Goal: Information Seeking & Learning: Find specific page/section

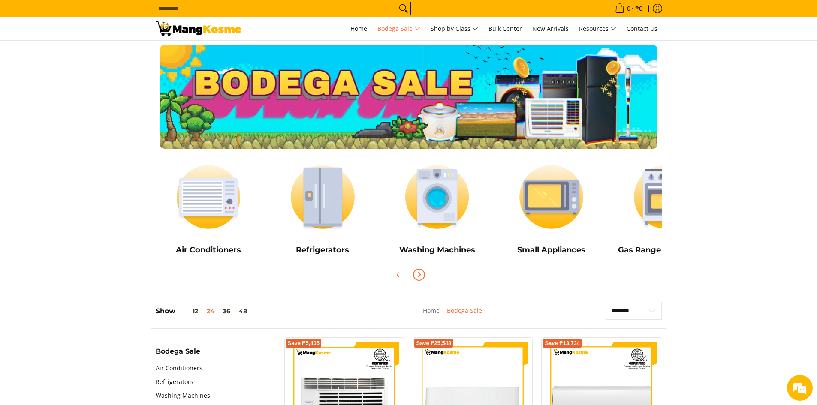
click at [415, 275] on icon "Next" at bounding box center [418, 274] width 7 height 7
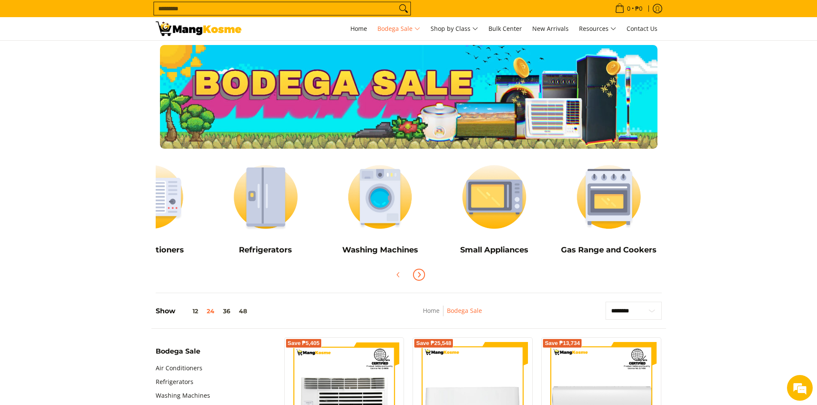
click at [415, 275] on icon "Next" at bounding box center [418, 274] width 7 height 7
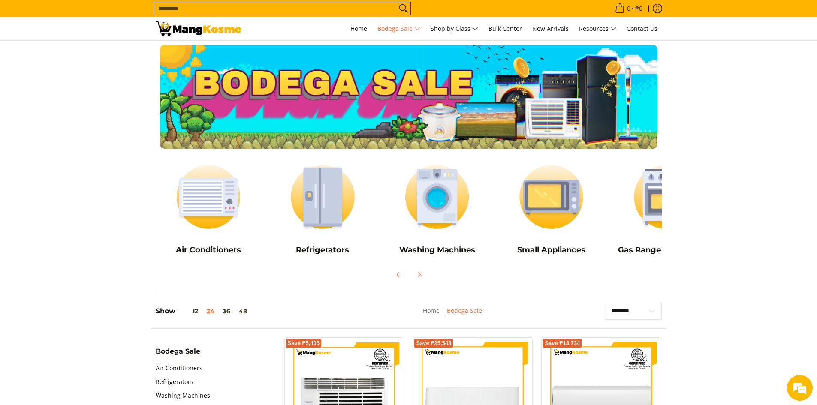
click at [225, 7] on input "Search..." at bounding box center [275, 8] width 243 height 13
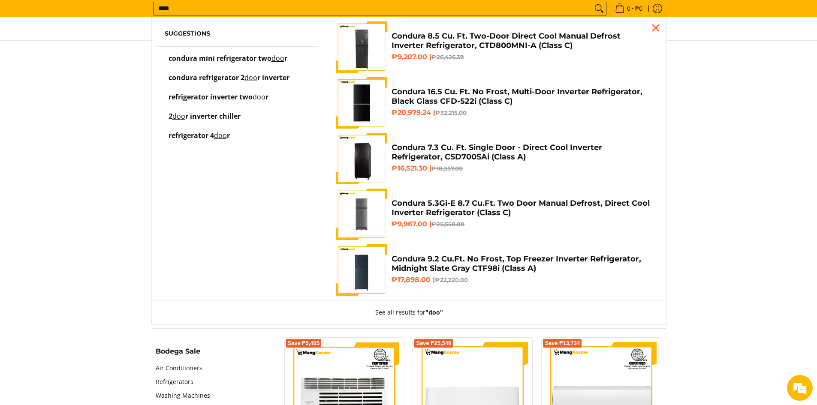
type input "****"
click at [592, 2] on button "Search" at bounding box center [599, 8] width 14 height 13
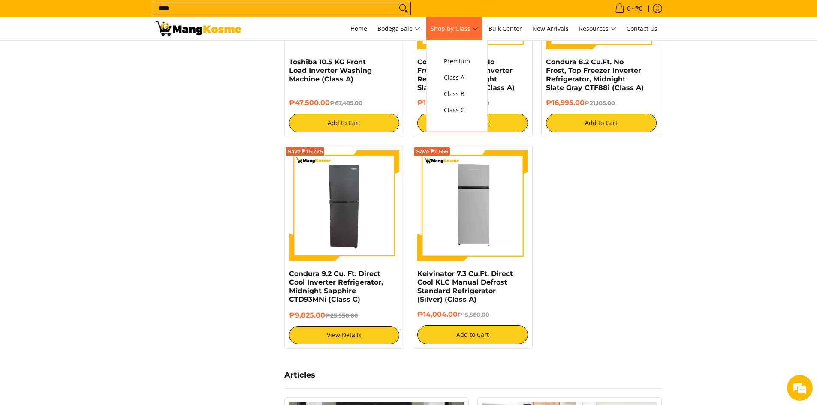
scroll to position [1000, 0]
